Goal: Find specific page/section: Find specific page/section

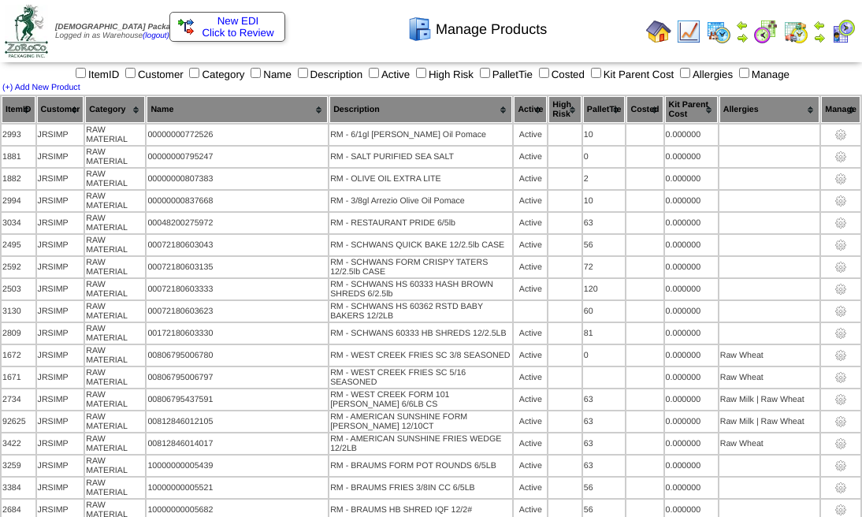
scroll to position [3029, 0]
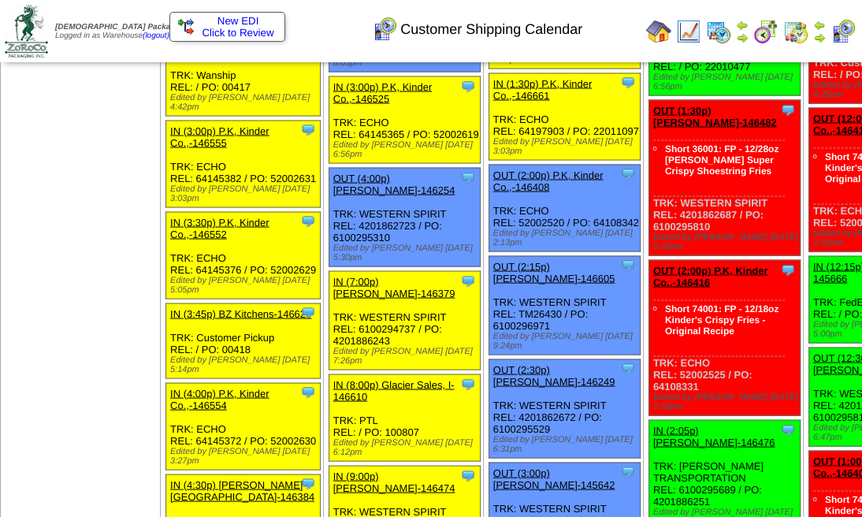
scroll to position [1890, 0]
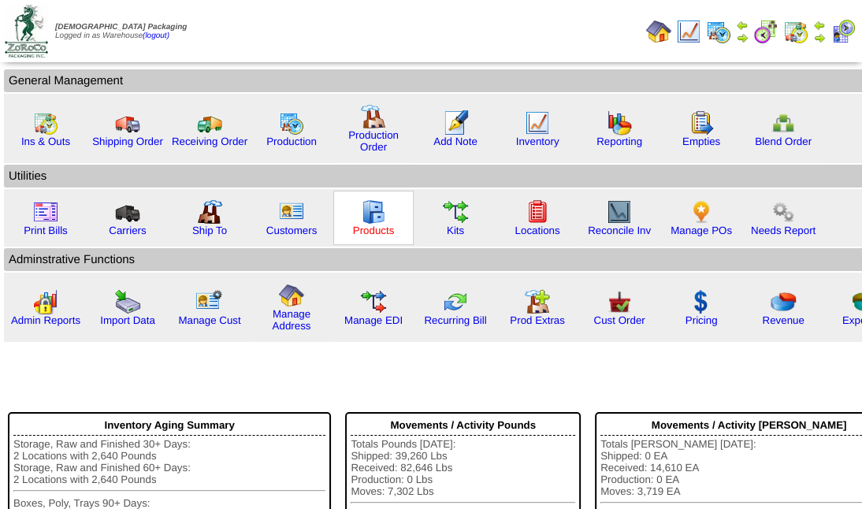
click at [362, 230] on link "Products" at bounding box center [374, 230] width 42 height 12
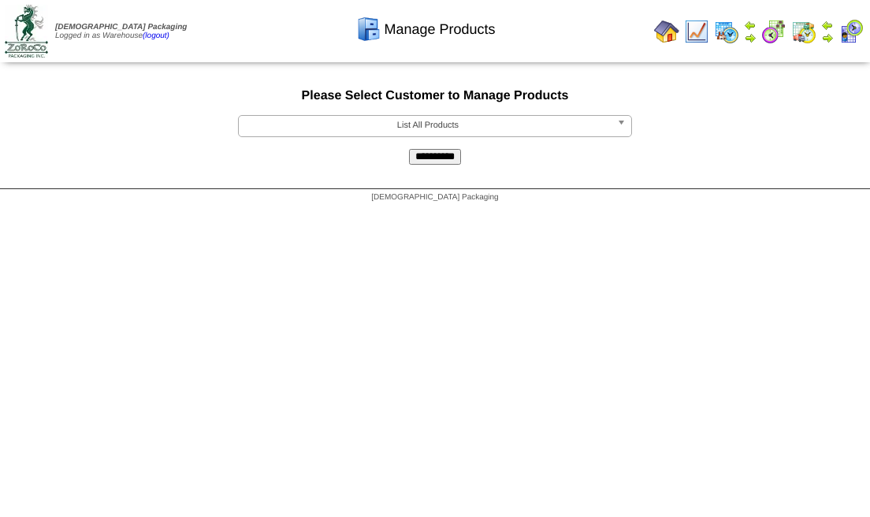
click at [624, 128] on b at bounding box center [624, 126] width 14 height 20
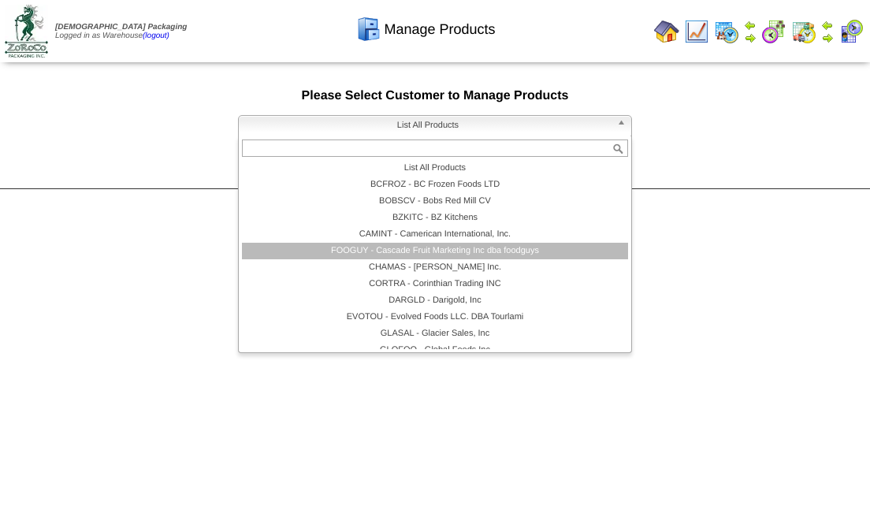
click at [413, 258] on li "FOOGUY - Cascade Fruit Marketing Inc dba foodguys" at bounding box center [435, 251] width 386 height 17
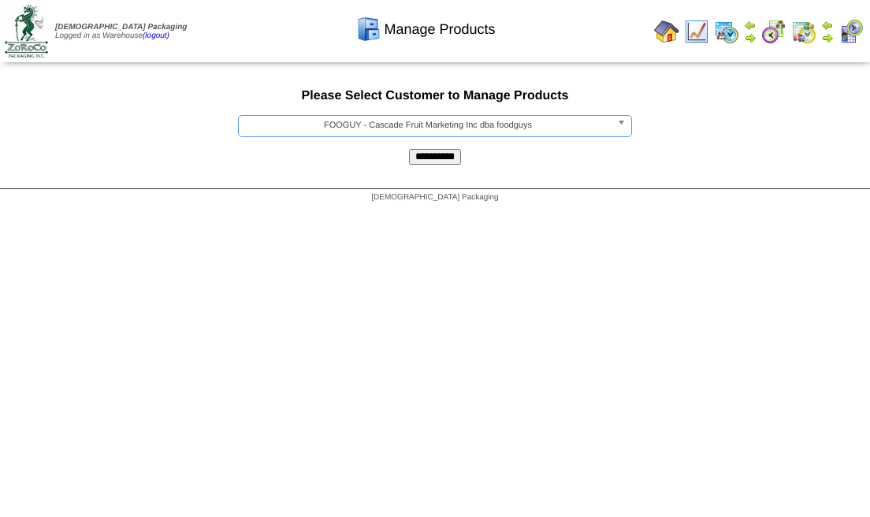
click at [425, 152] on input "**********" at bounding box center [435, 157] width 52 height 16
